Goal: Task Accomplishment & Management: Manage account settings

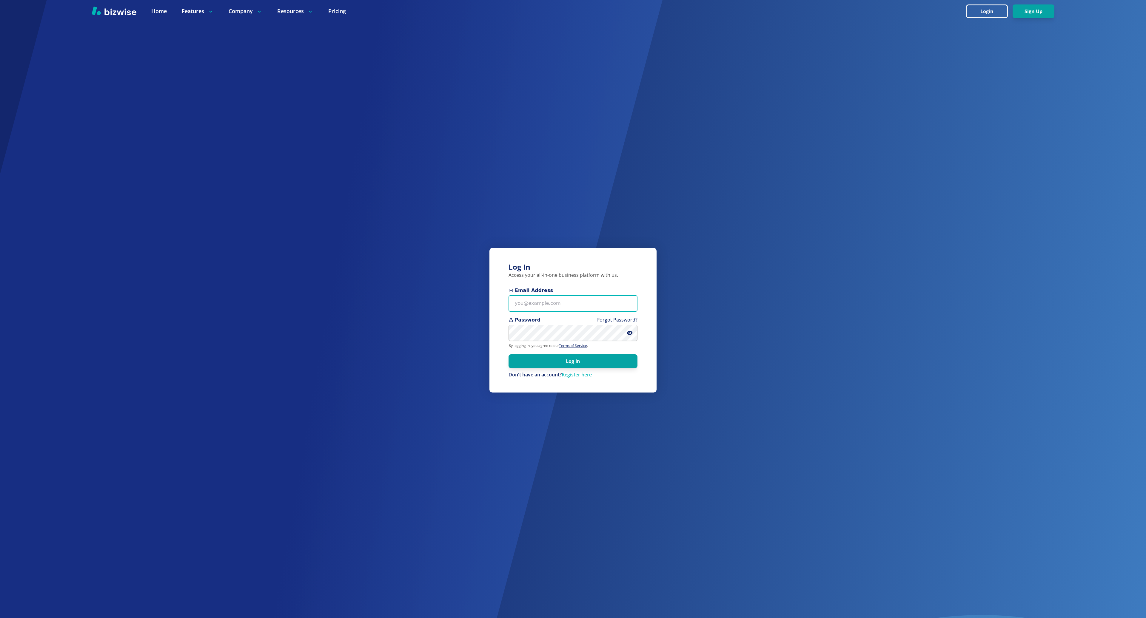
click at [583, 308] on input "Email Address" at bounding box center [573, 303] width 129 height 16
type input "[EMAIL_ADDRESS][DOMAIN_NAME]"
click at [509, 355] on button "Log In" at bounding box center [573, 362] width 129 height 14
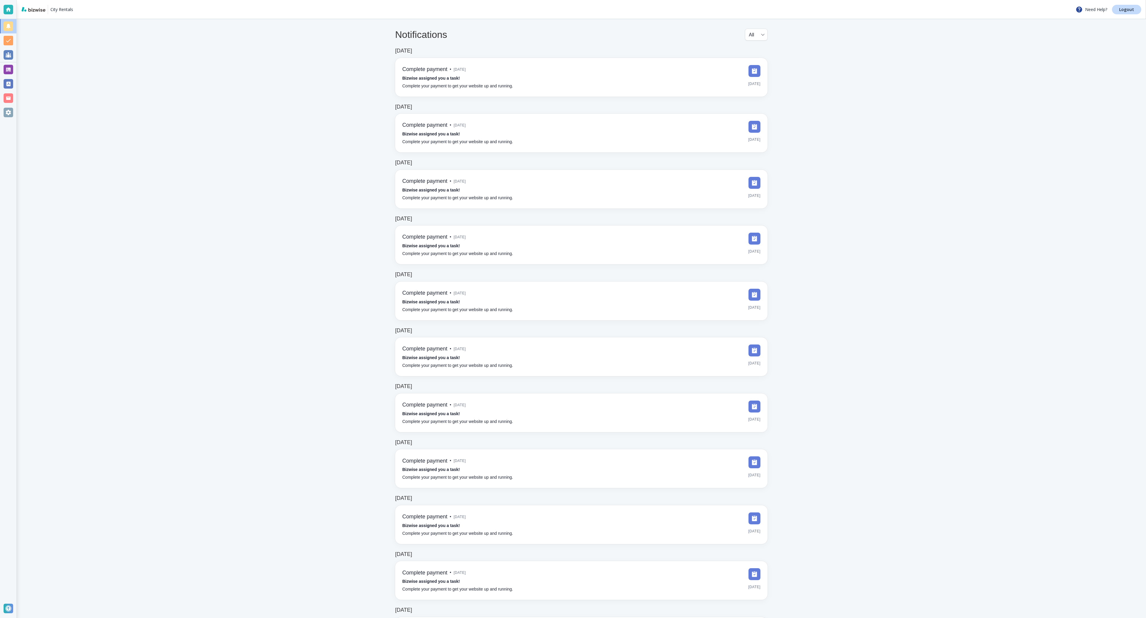
click at [10, 65] on div at bounding box center [9, 70] width 10 height 10
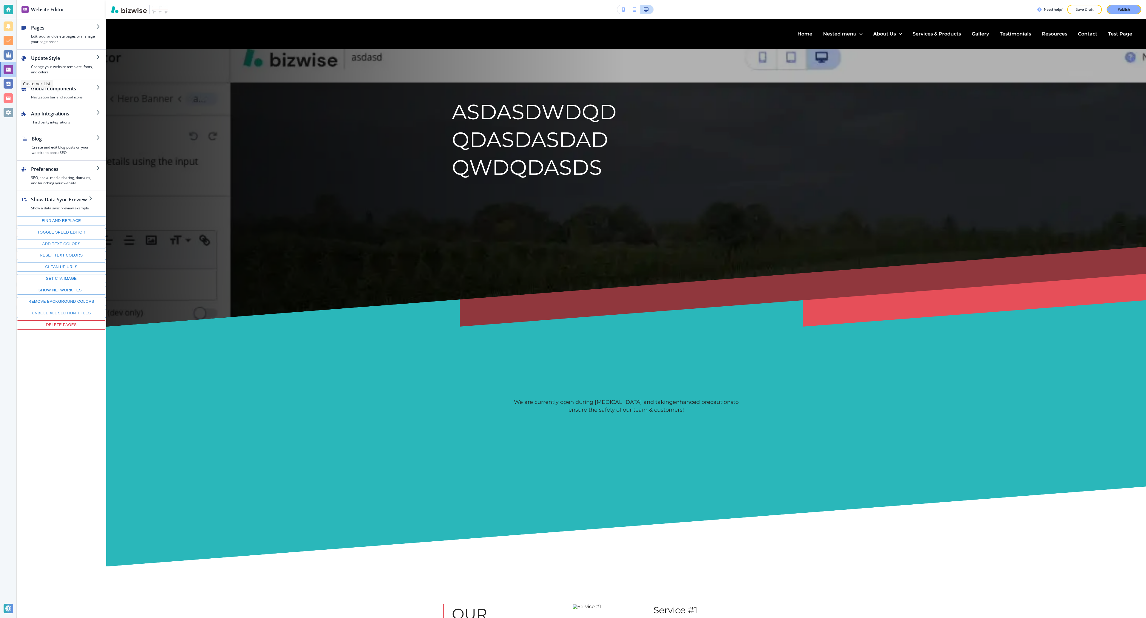
click at [4, 80] on div at bounding box center [9, 84] width 10 height 10
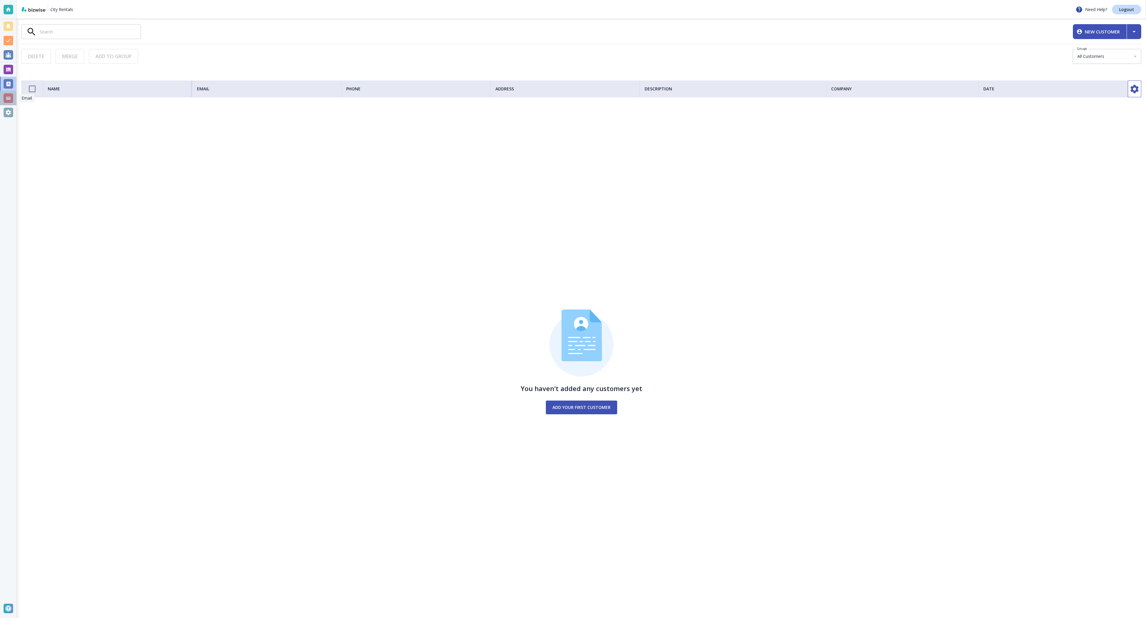
click at [7, 102] on div at bounding box center [9, 98] width 10 height 10
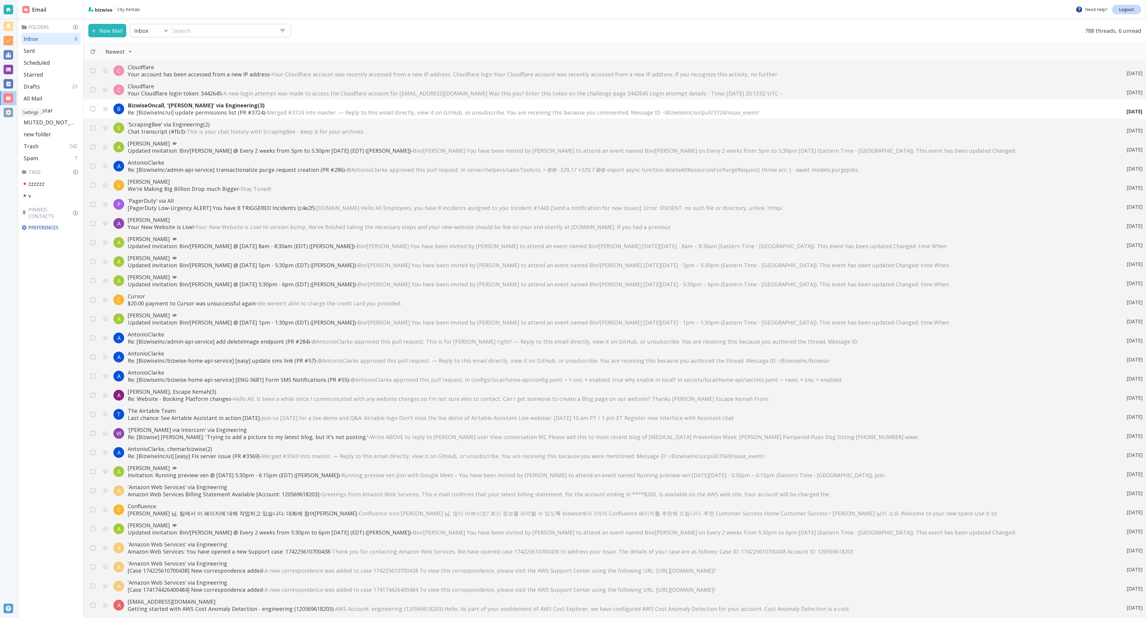
click at [8, 114] on div at bounding box center [9, 113] width 10 height 10
